Goal: Information Seeking & Learning: Check status

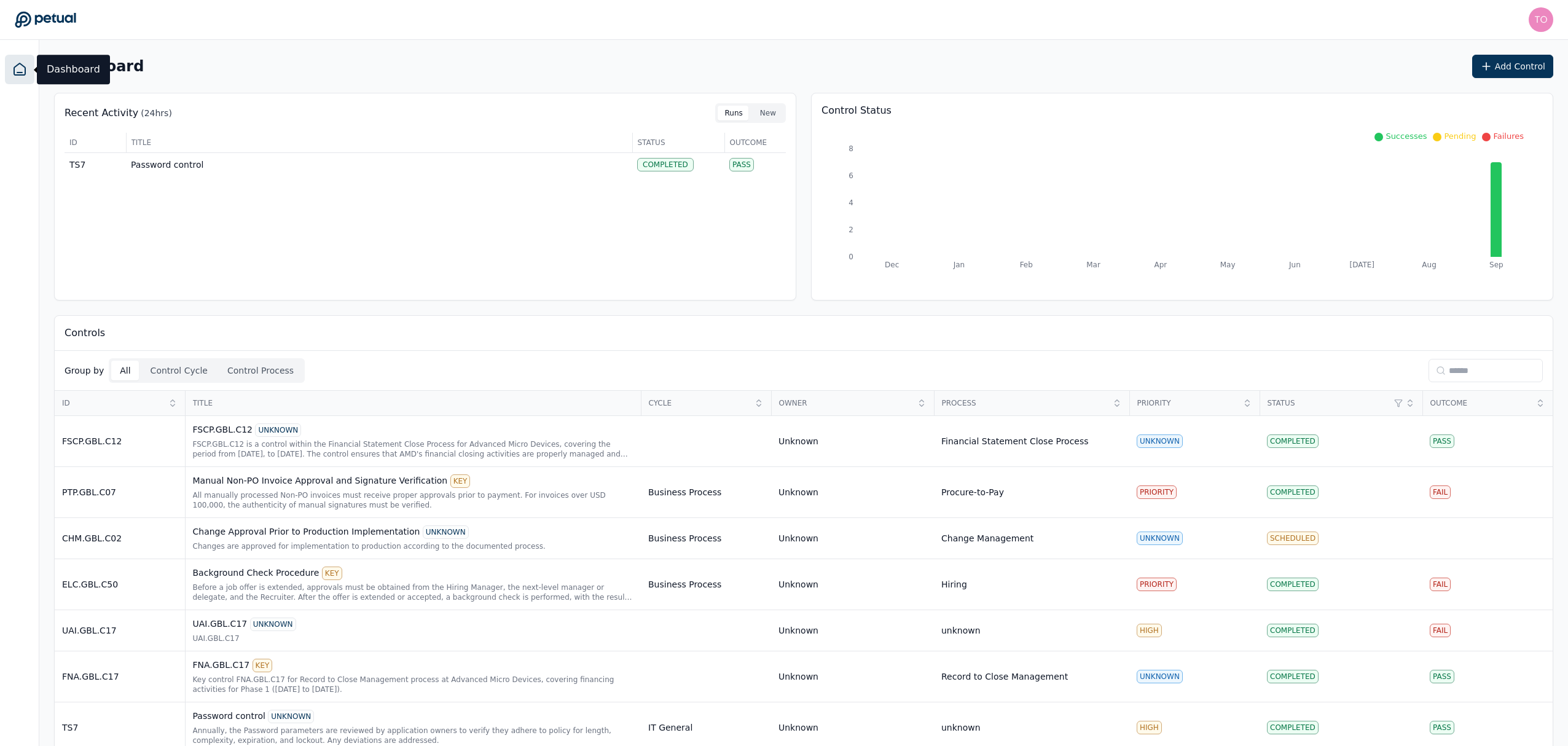
scroll to position [69, 0]
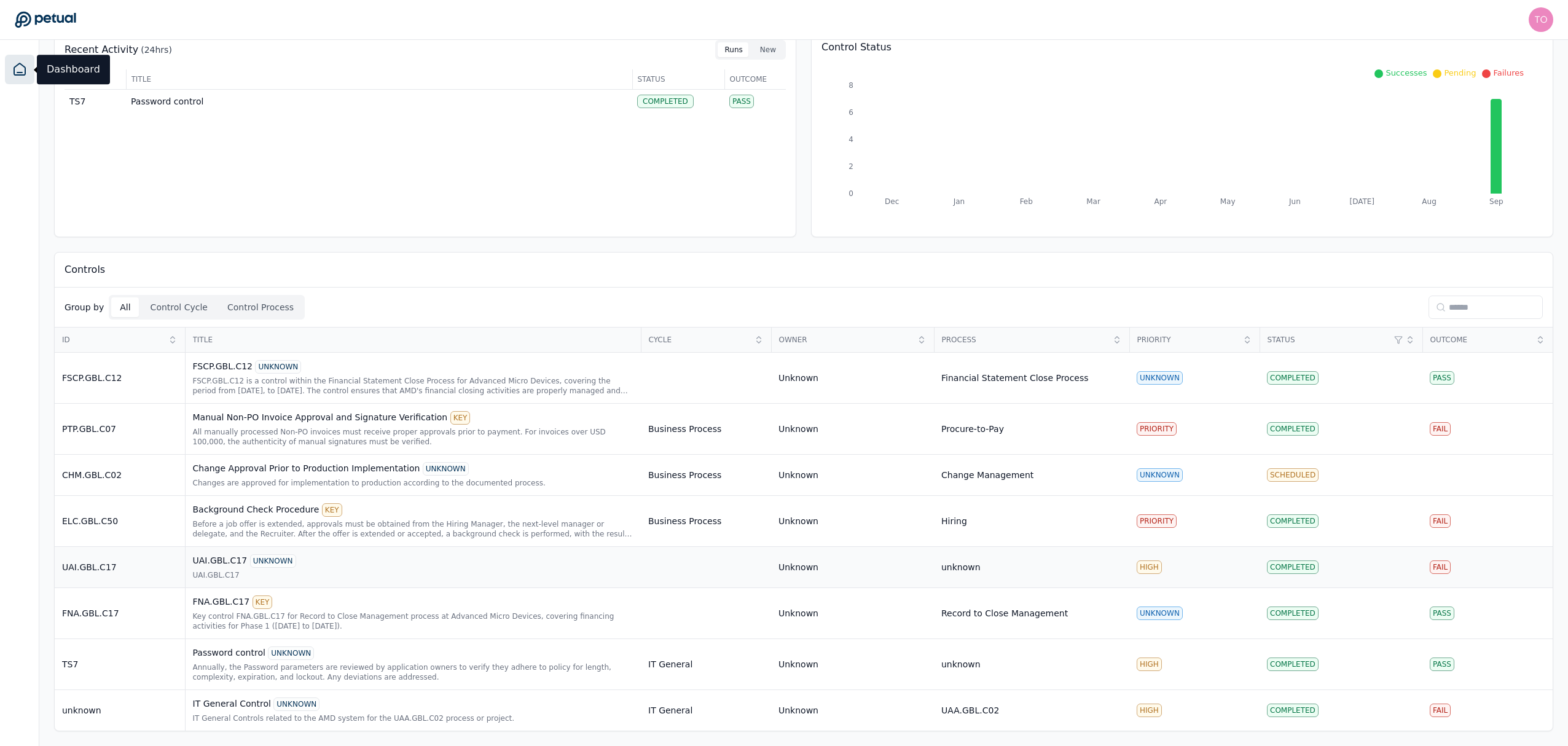
click at [418, 562] on div "UAI.GBL.C17 UNKNOWN" at bounding box center [413, 561] width 441 height 13
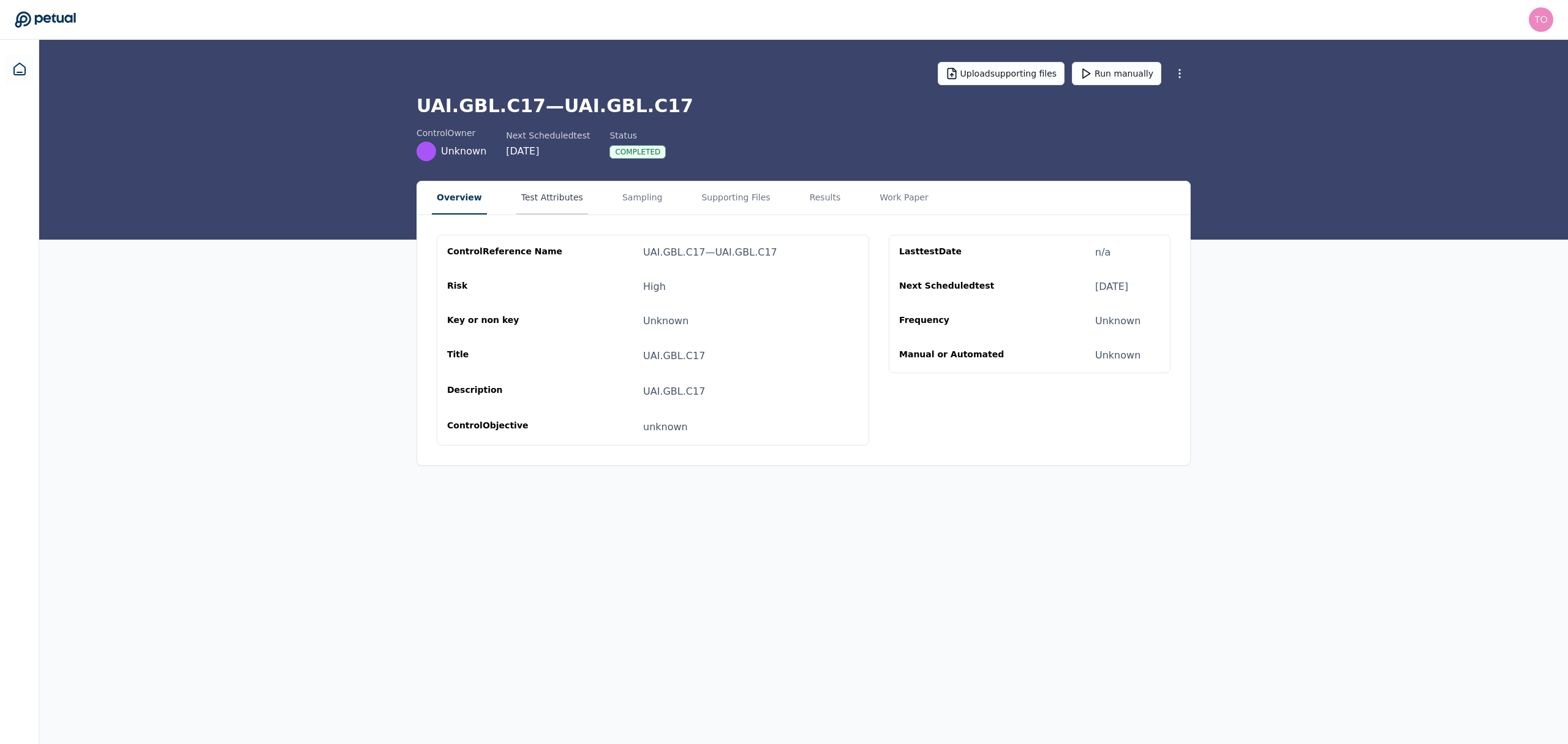
click at [543, 189] on button "Test Attributes" at bounding box center [552, 198] width 72 height 34
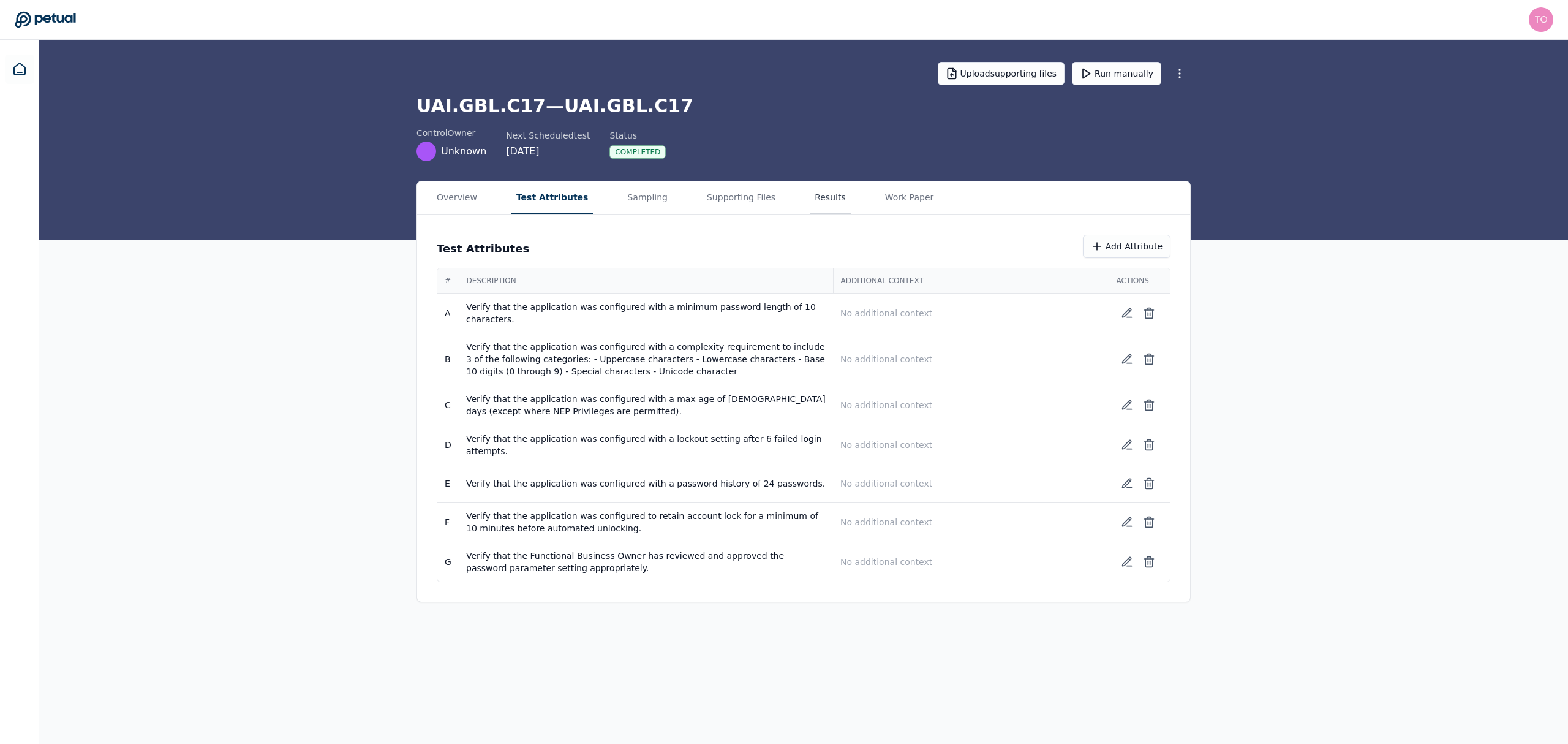
click at [814, 195] on button "Results" at bounding box center [830, 198] width 41 height 34
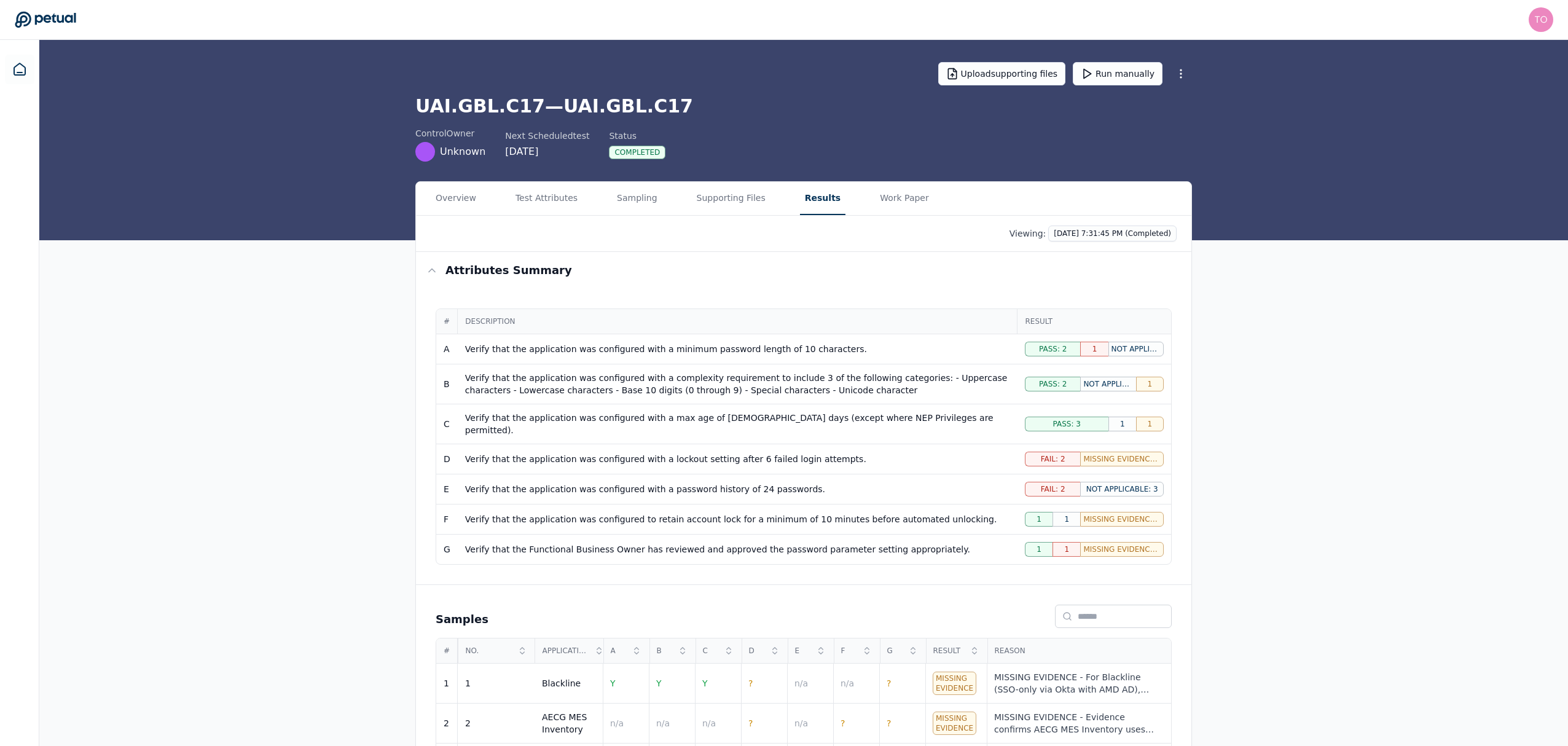
scroll to position [69, 0]
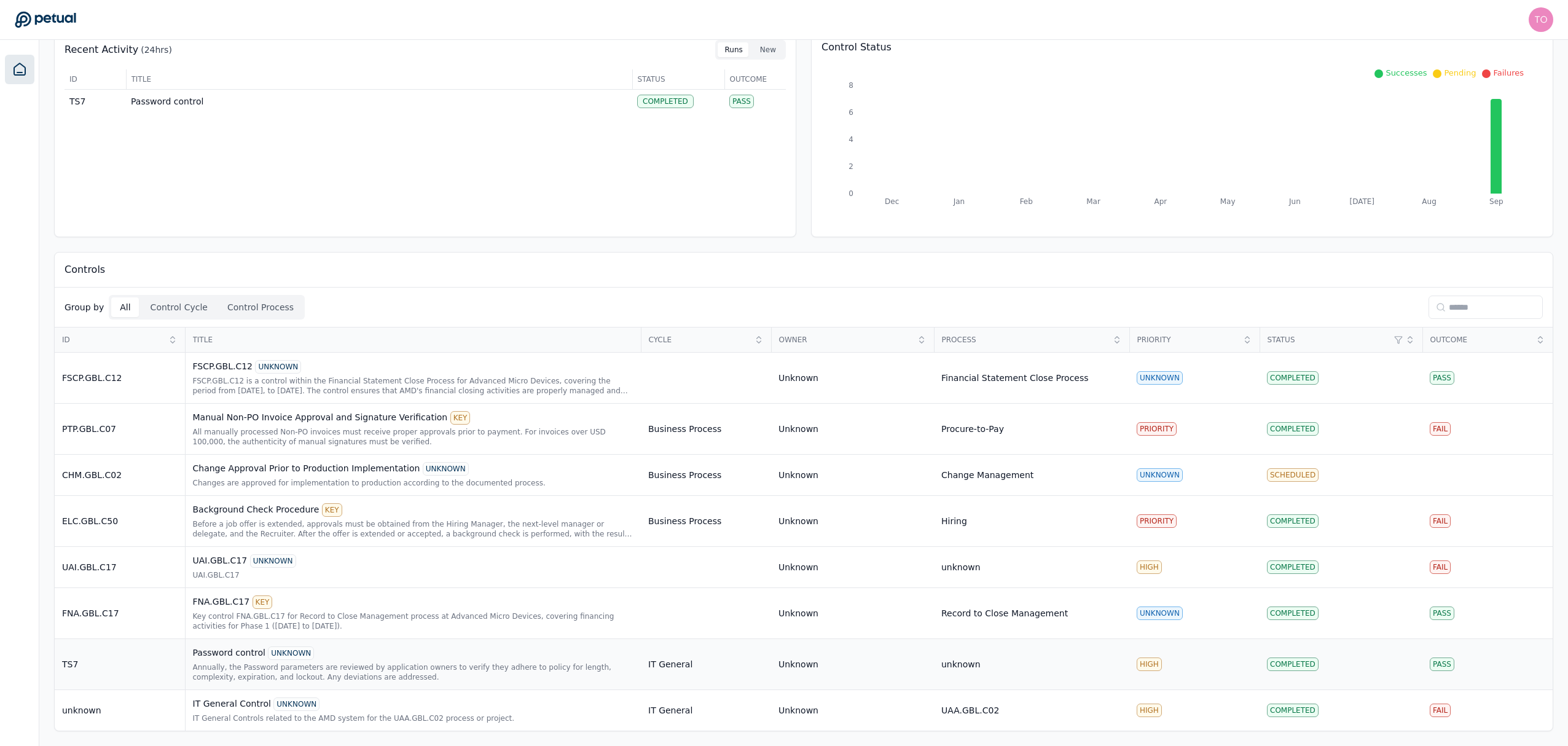
click at [394, 674] on div "Annually, the Password parameters are reviewed by application owners to verify …" at bounding box center [413, 672] width 441 height 20
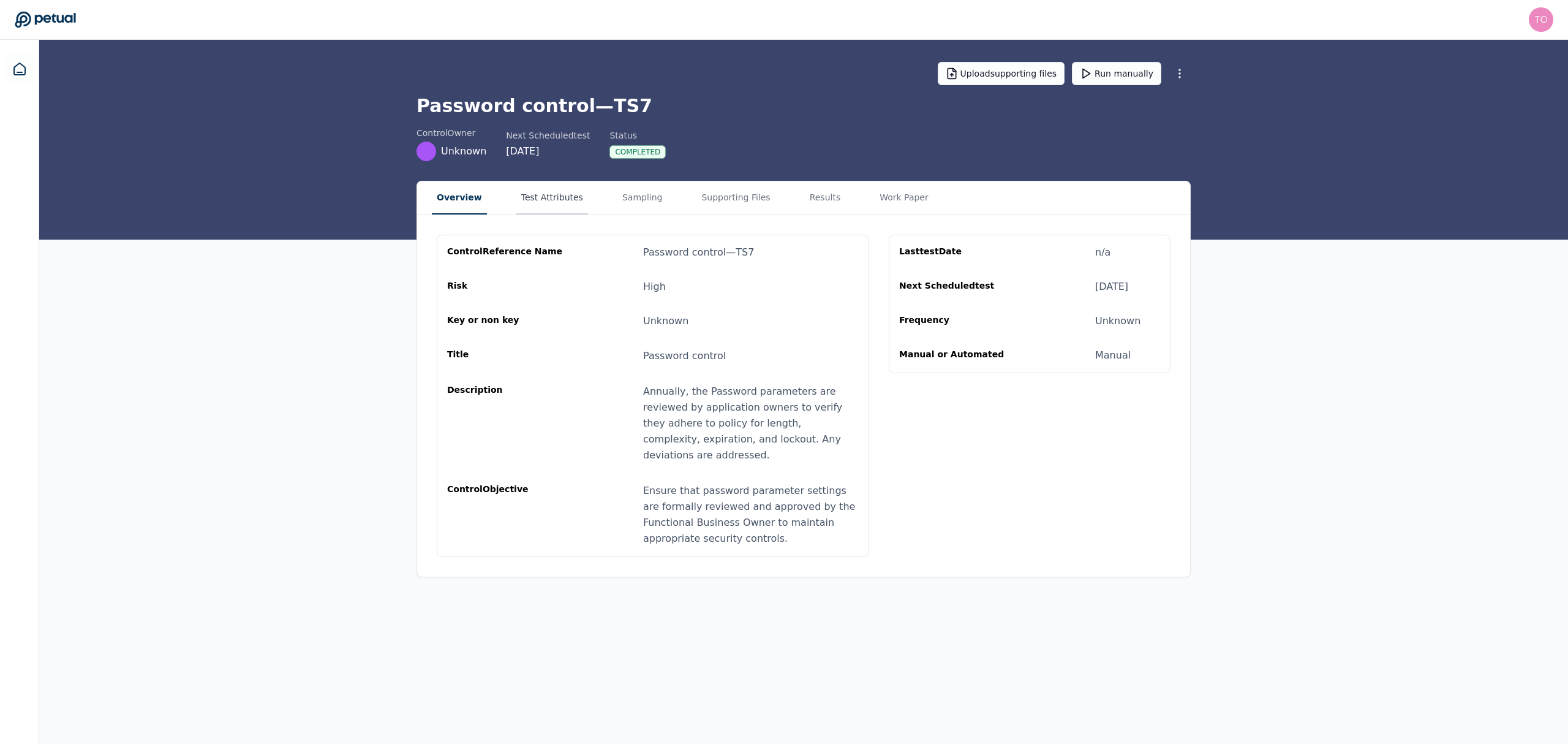
click at [535, 204] on button "Test Attributes" at bounding box center [552, 198] width 72 height 34
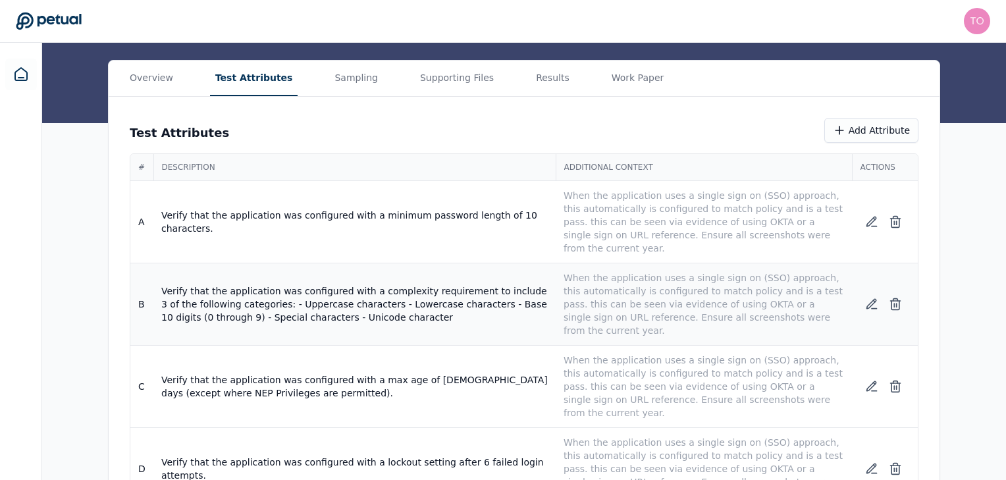
scroll to position [158, 0]
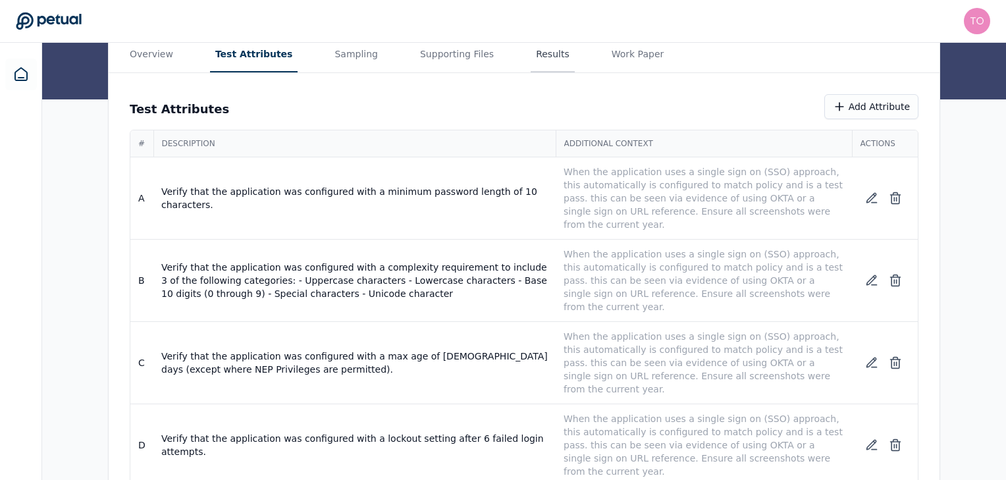
click at [525, 56] on main "Upload supporting files Run manually Password control — TS7 control Owner Unkno…" at bounding box center [524, 300] width 964 height 831
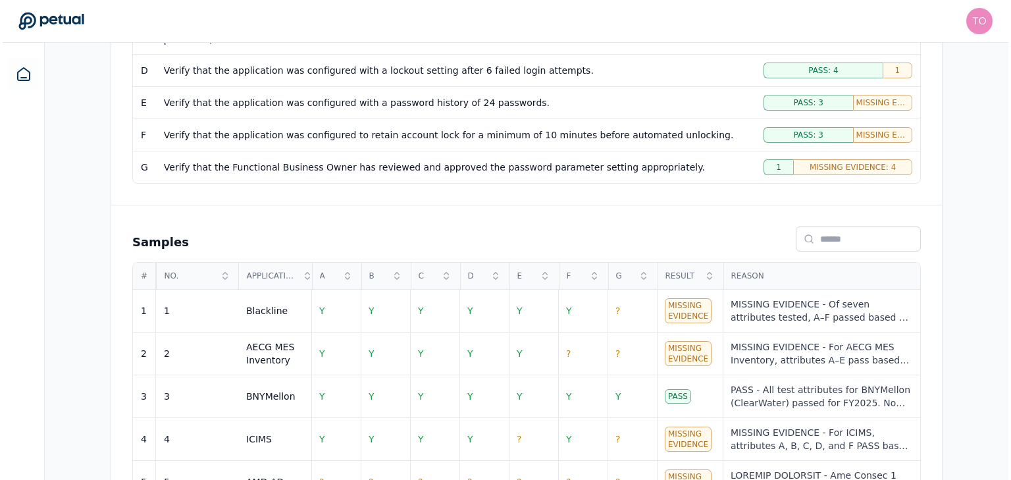
scroll to position [458, 0]
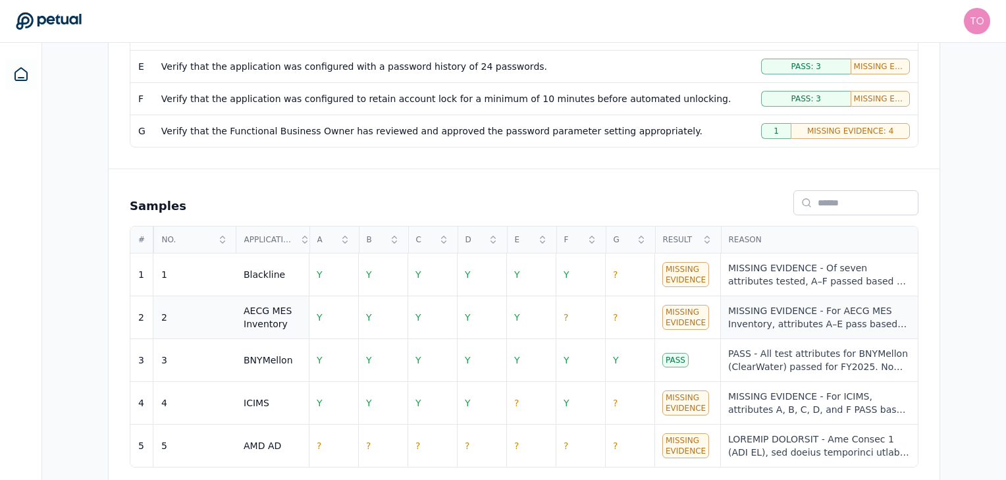
click at [806, 304] on div "MISSING EVIDENCE - For AECG MES Inventory, attributes A–E pass based on current…" at bounding box center [819, 317] width 182 height 26
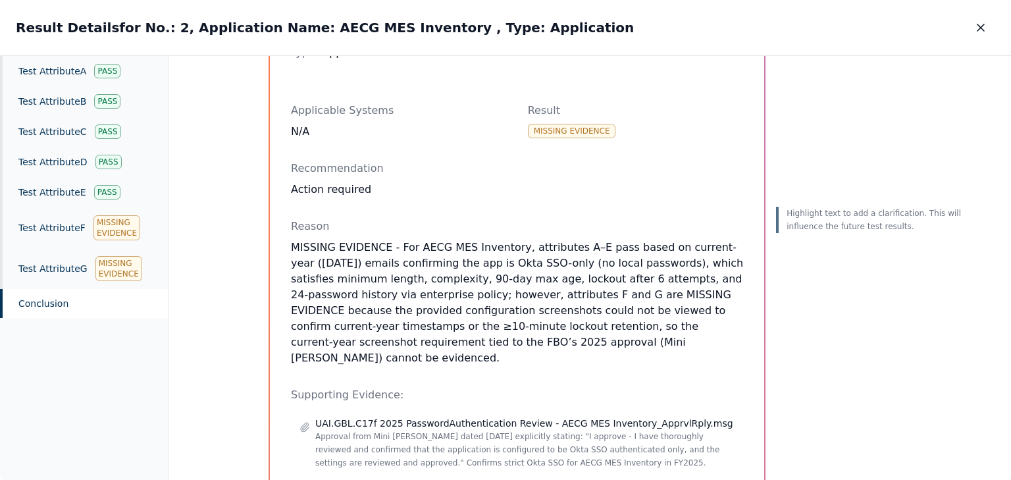
scroll to position [211, 0]
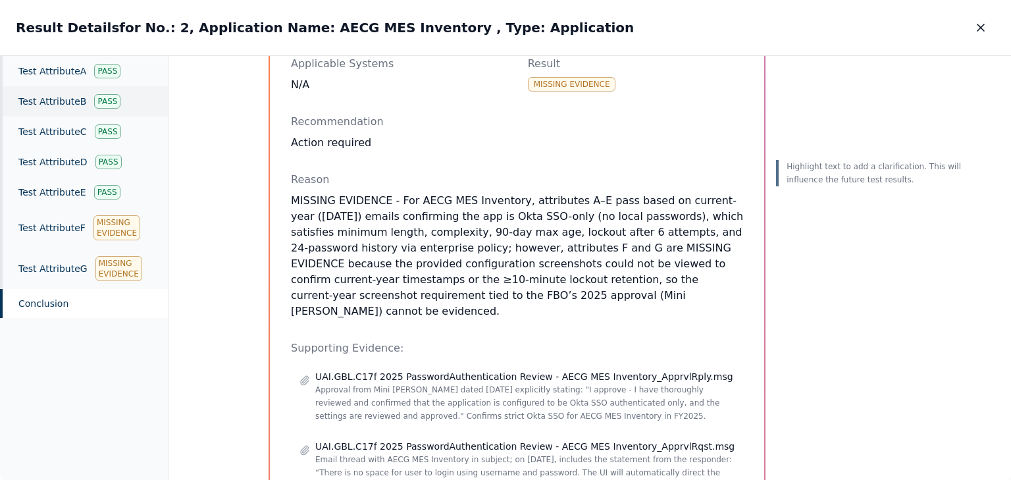
click at [61, 93] on div "Test Attribute B Pass" at bounding box center [84, 101] width 168 height 30
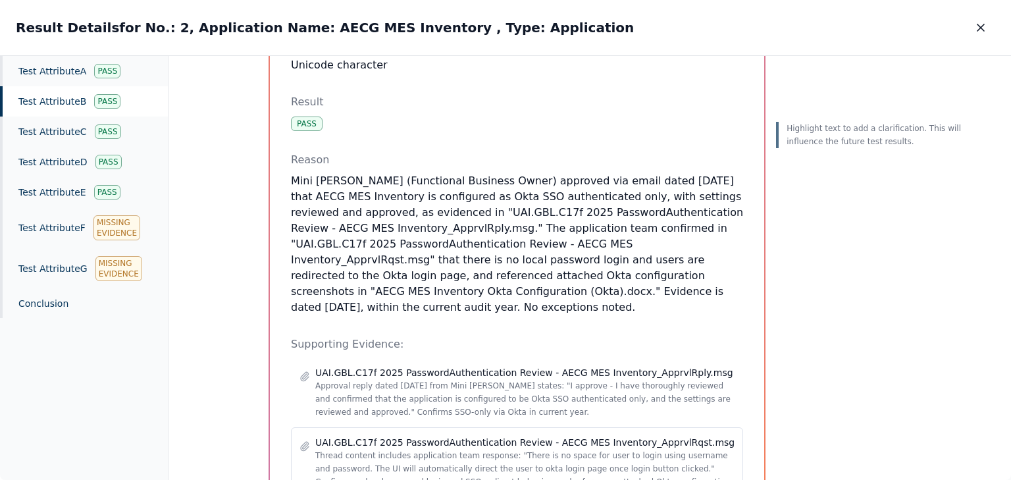
scroll to position [250, 0]
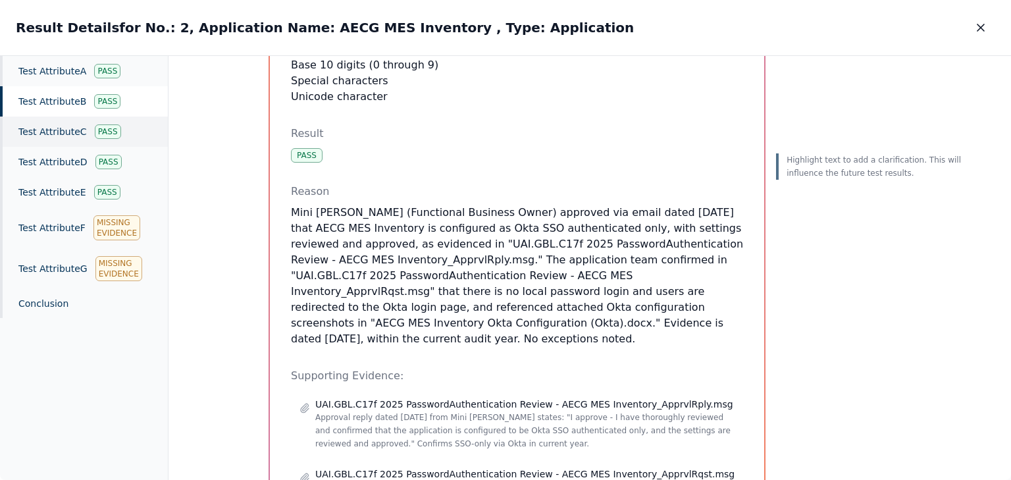
click at [85, 134] on div "Test Attribute C Pass" at bounding box center [84, 132] width 168 height 30
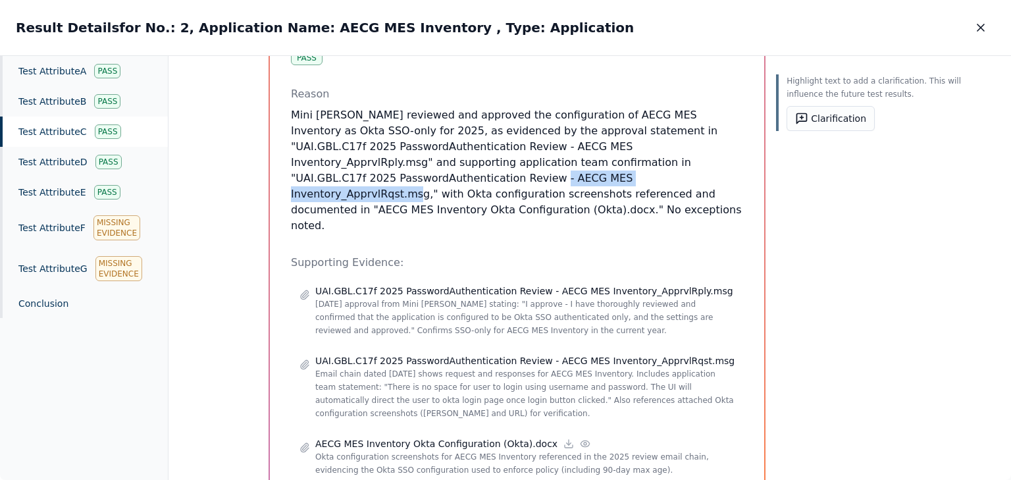
drag, startPoint x: 446, startPoint y: 177, endPoint x: 621, endPoint y: 178, distance: 175.1
click at [621, 178] on p "Mini [PERSON_NAME] reviewed and approved the configuration of AECG MES Inventor…" at bounding box center [517, 170] width 452 height 126
click at [787, 126] on button "Clarification" at bounding box center [831, 118] width 88 height 25
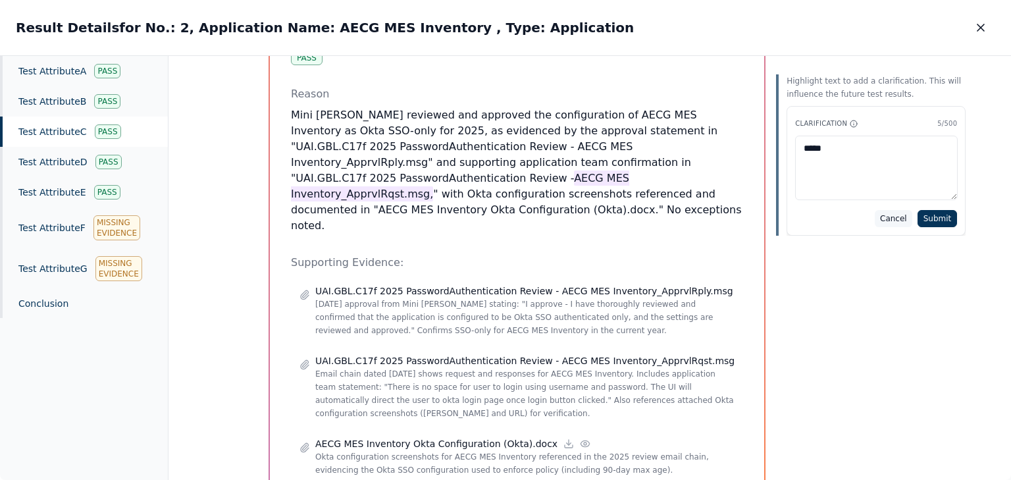
type textarea "*****"
click at [875, 217] on button "Cancel" at bounding box center [894, 218] width 38 height 17
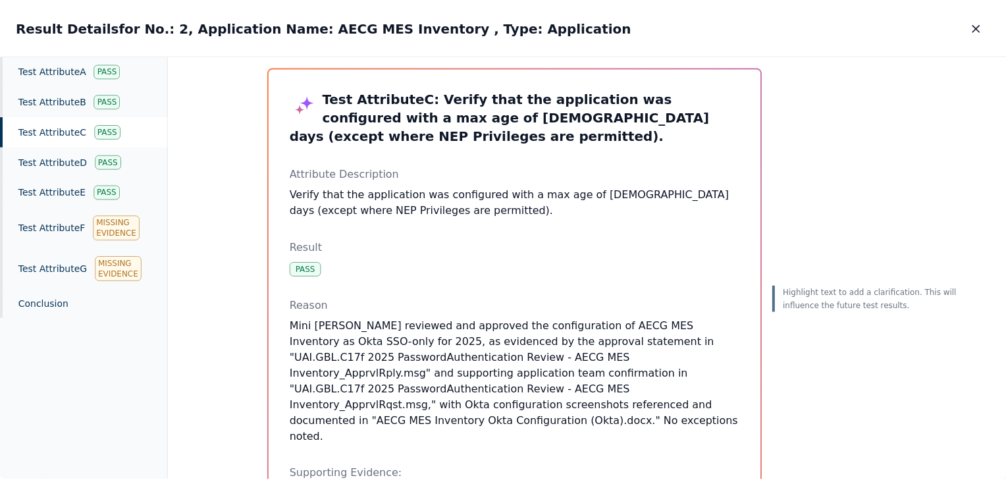
scroll to position [0, 0]
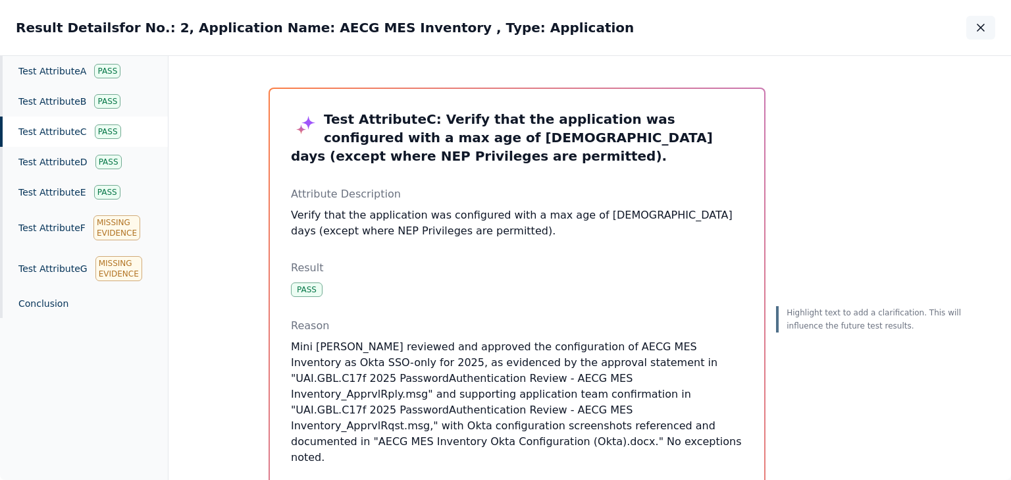
click at [976, 21] on icon "button" at bounding box center [980, 27] width 13 height 13
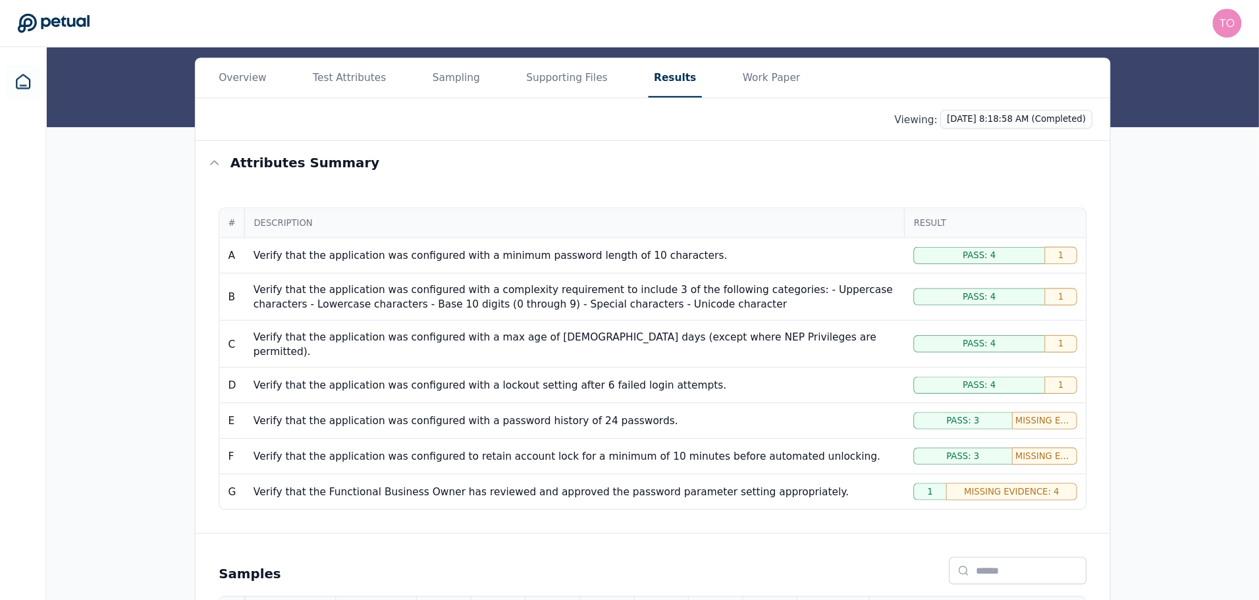
scroll to position [142, 0]
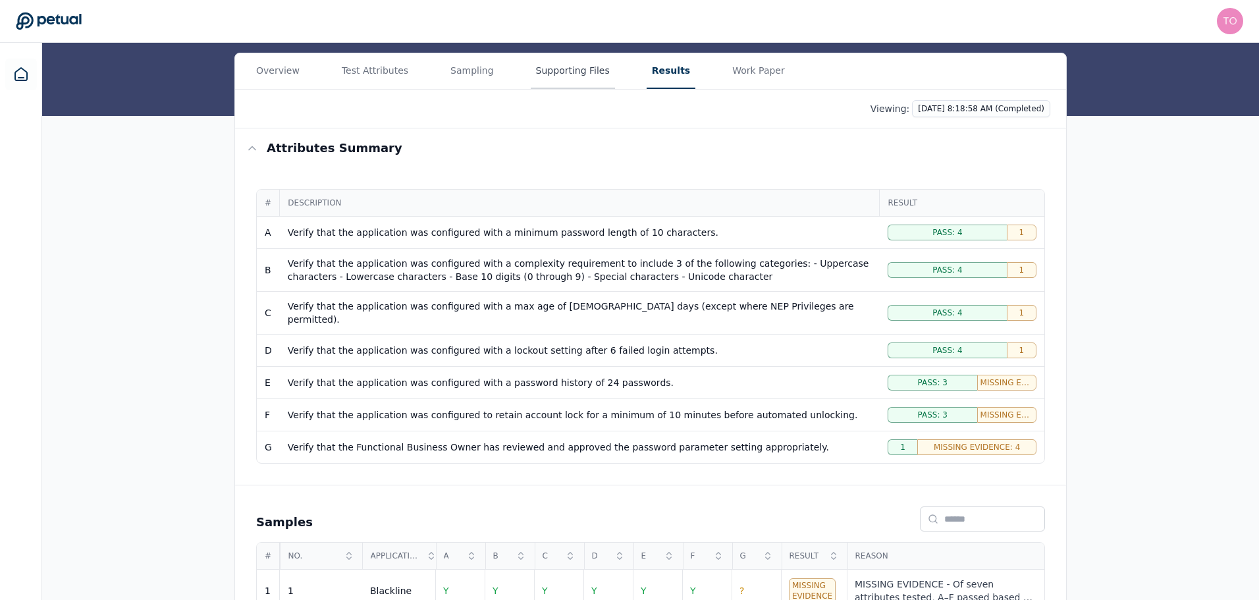
click at [556, 73] on button "Supporting Files" at bounding box center [573, 71] width 84 height 36
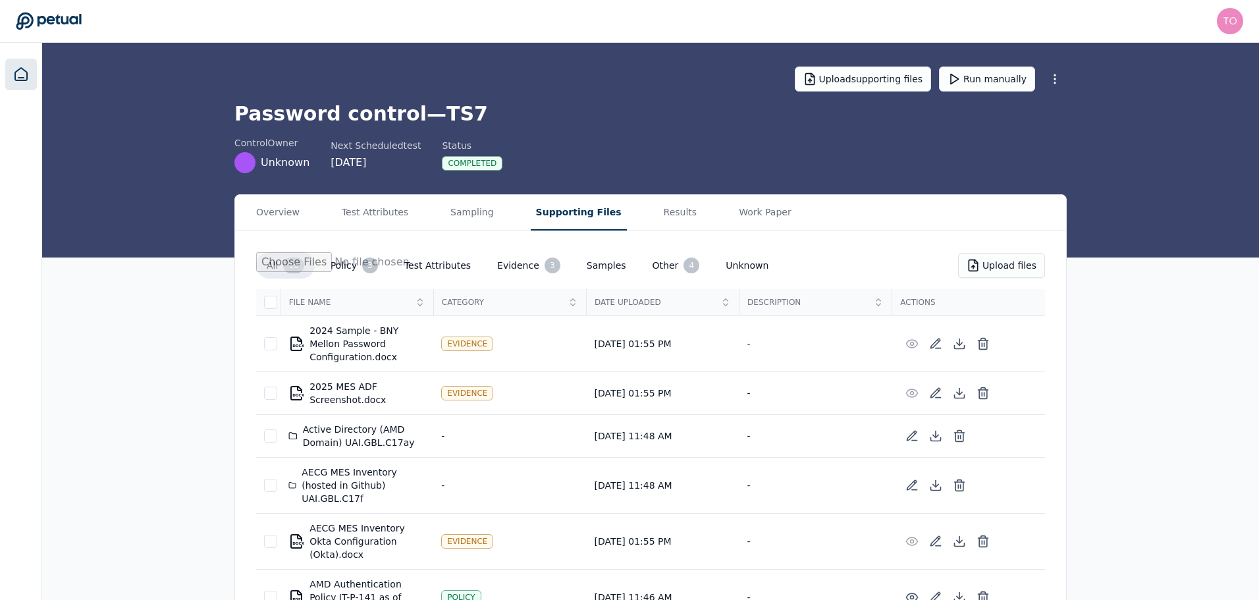
click at [25, 74] on icon at bounding box center [21, 74] width 16 height 16
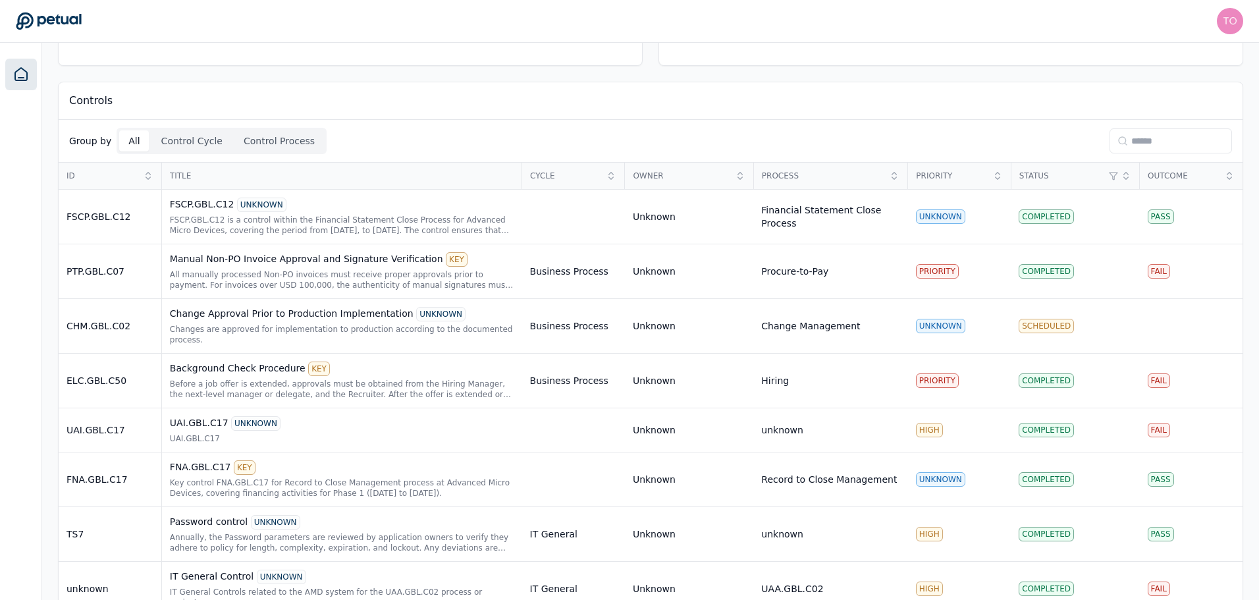
scroll to position [263, 0]
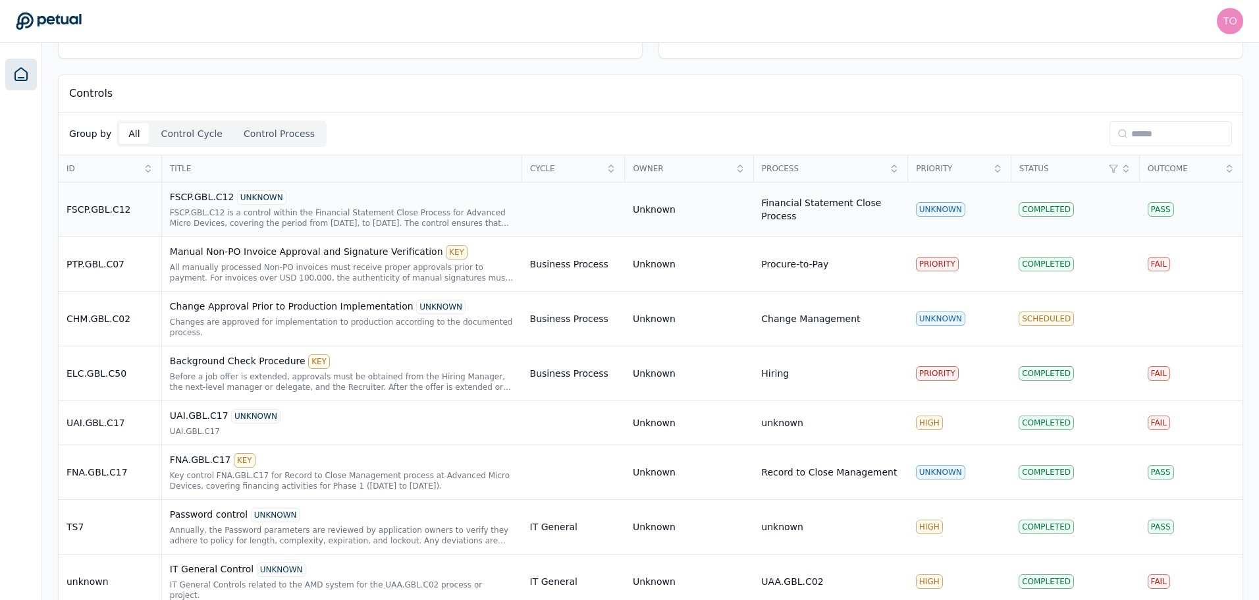
click at [120, 222] on td "FSCP.GBL.C12" at bounding box center [110, 209] width 103 height 55
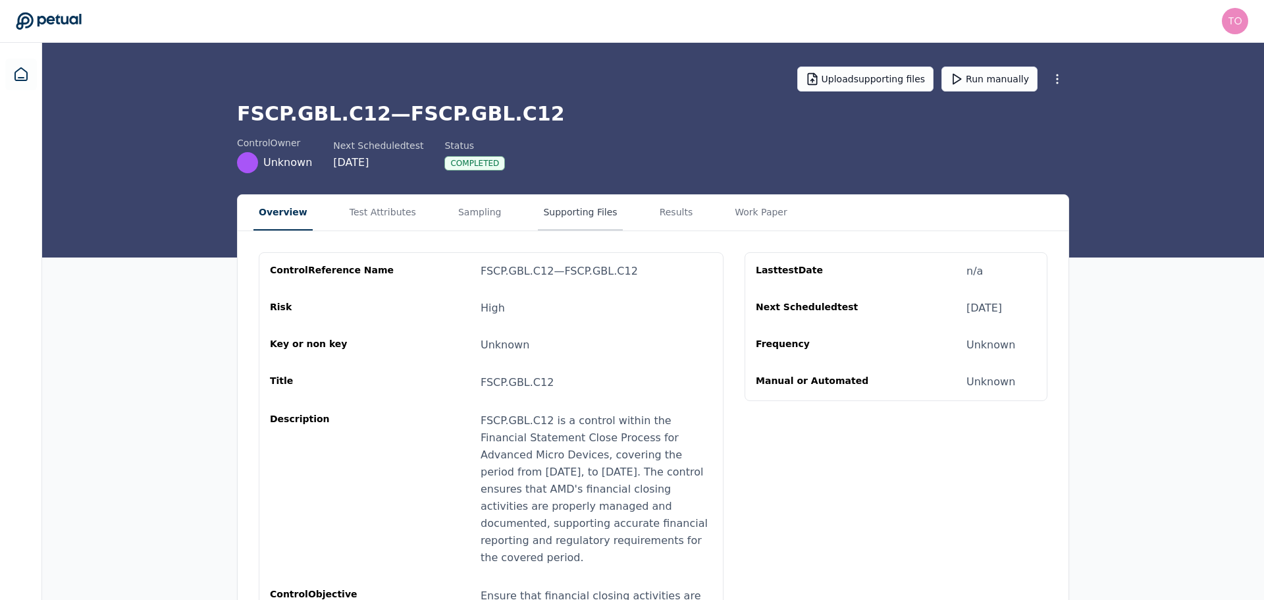
click at [558, 217] on button "Supporting Files" at bounding box center [580, 213] width 84 height 36
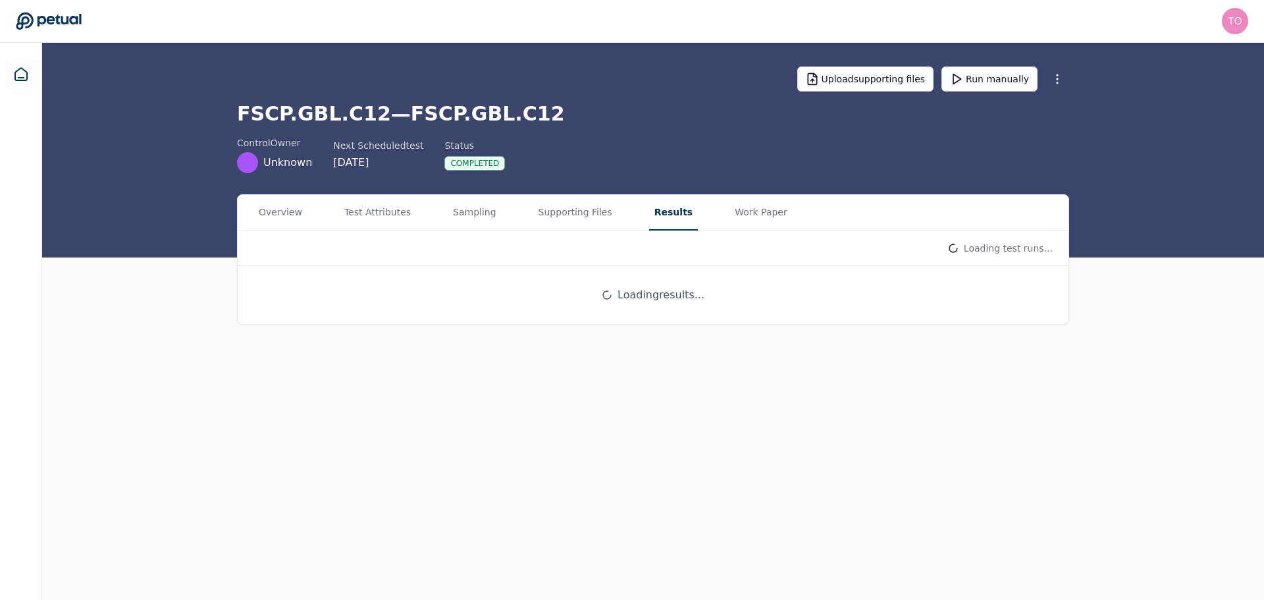
drag, startPoint x: 650, startPoint y: 209, endPoint x: 654, endPoint y: 226, distance: 17.7
click at [650, 209] on button "Results" at bounding box center [673, 213] width 49 height 36
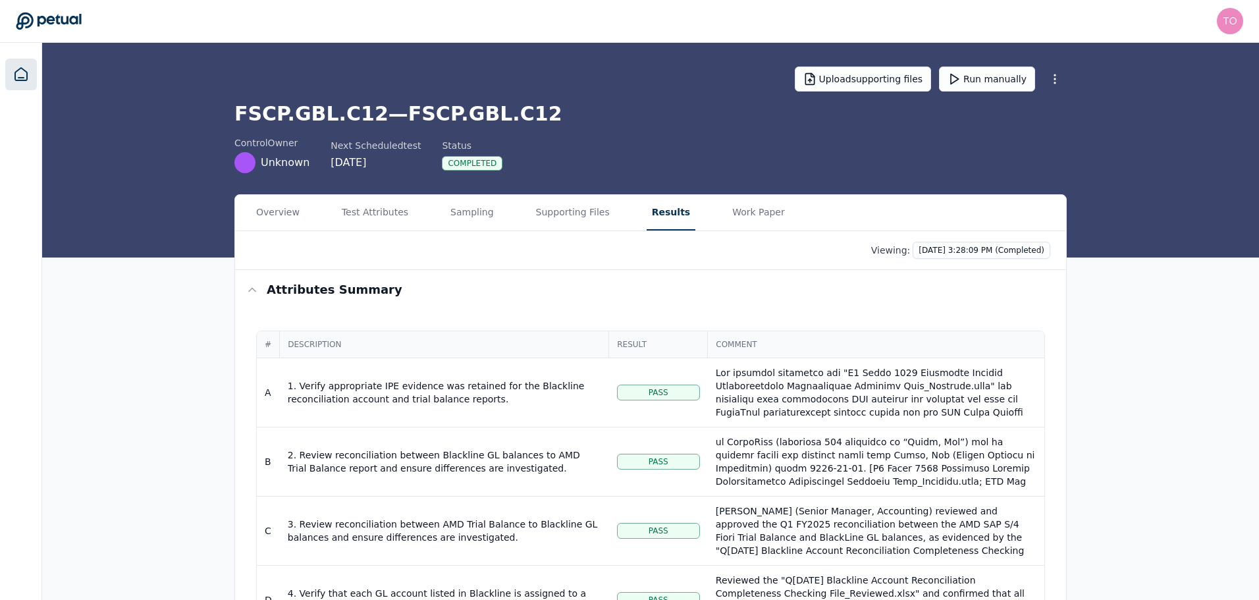
click at [13, 77] on icon at bounding box center [21, 74] width 16 height 16
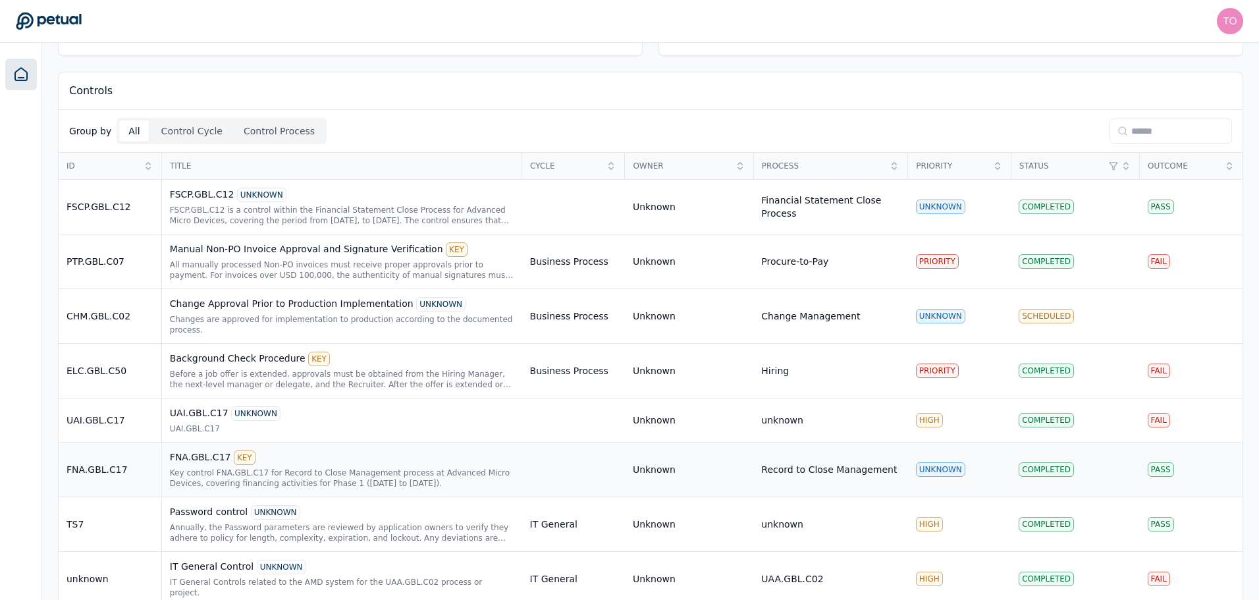
scroll to position [267, 0]
click at [355, 575] on div "IT General Controls related to the AMD system for the UAA.GBL.C02 process or pr…" at bounding box center [342, 585] width 344 height 21
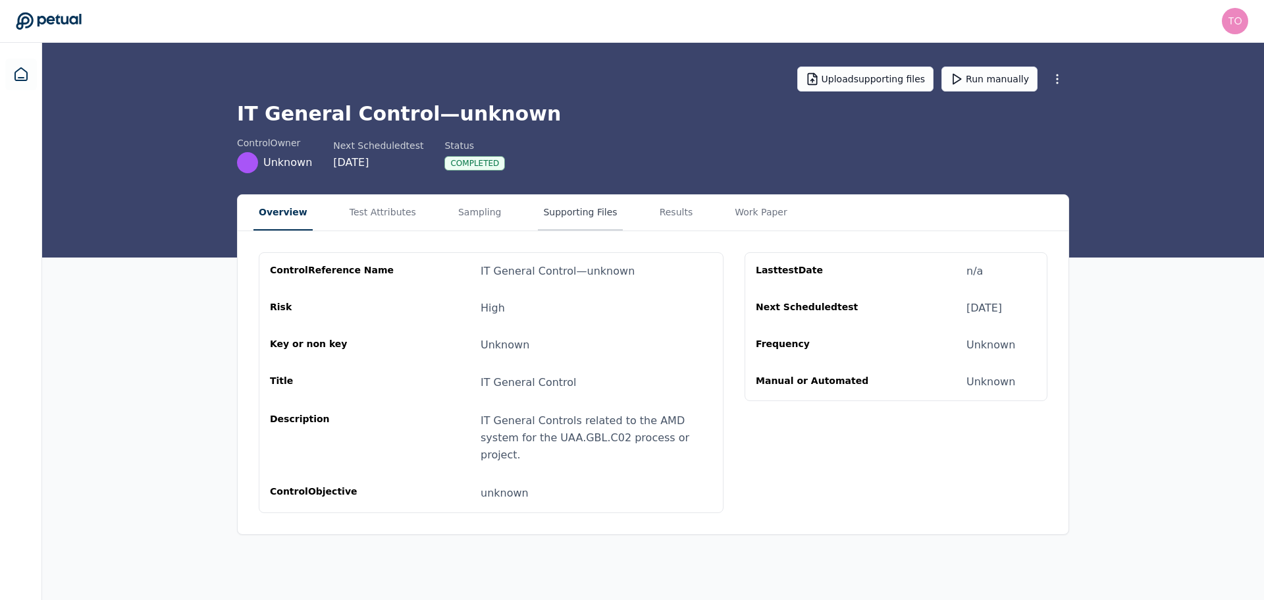
click at [549, 214] on button "Supporting Files" at bounding box center [580, 213] width 84 height 36
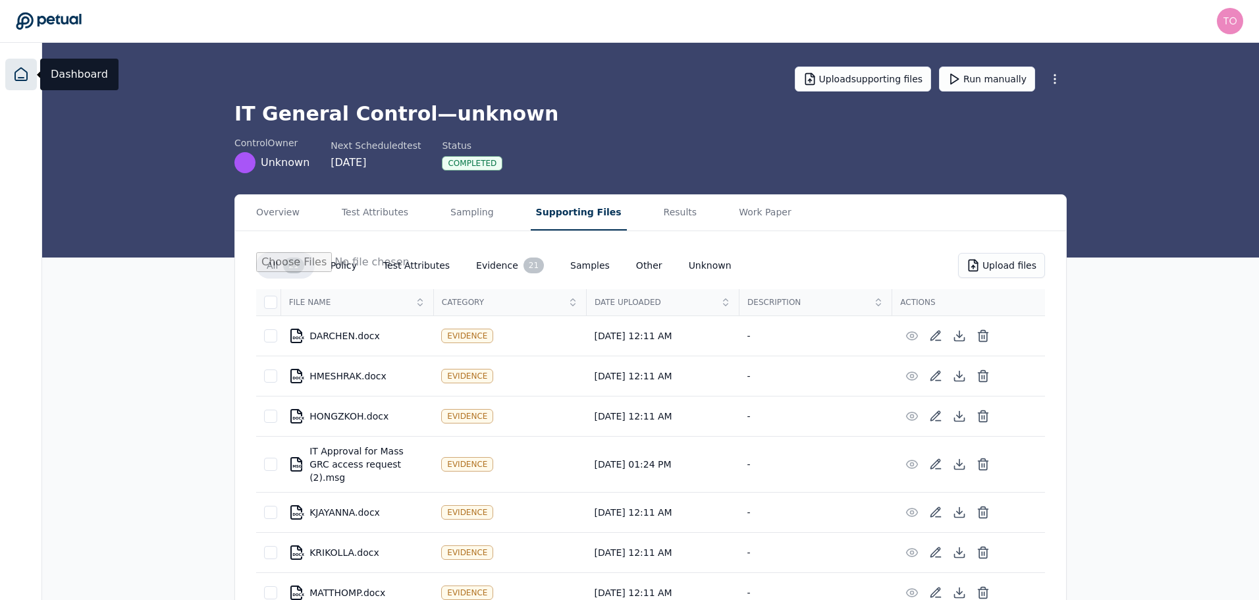
click at [19, 78] on icon at bounding box center [21, 74] width 12 height 13
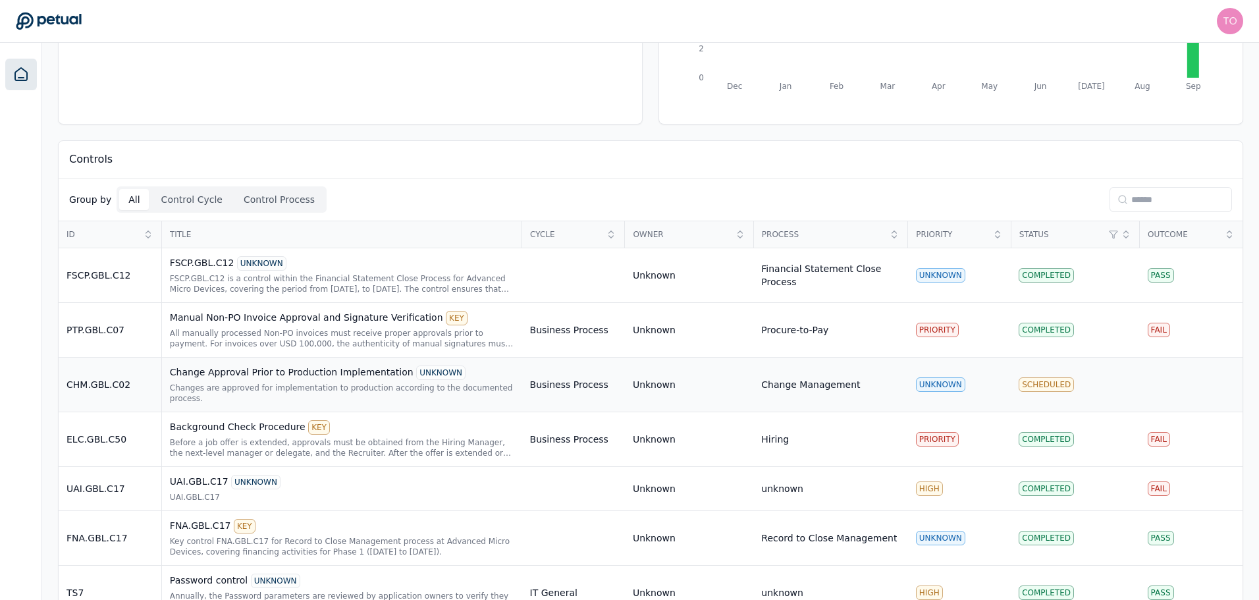
scroll to position [267, 0]
